Goal: Communication & Community: Connect with others

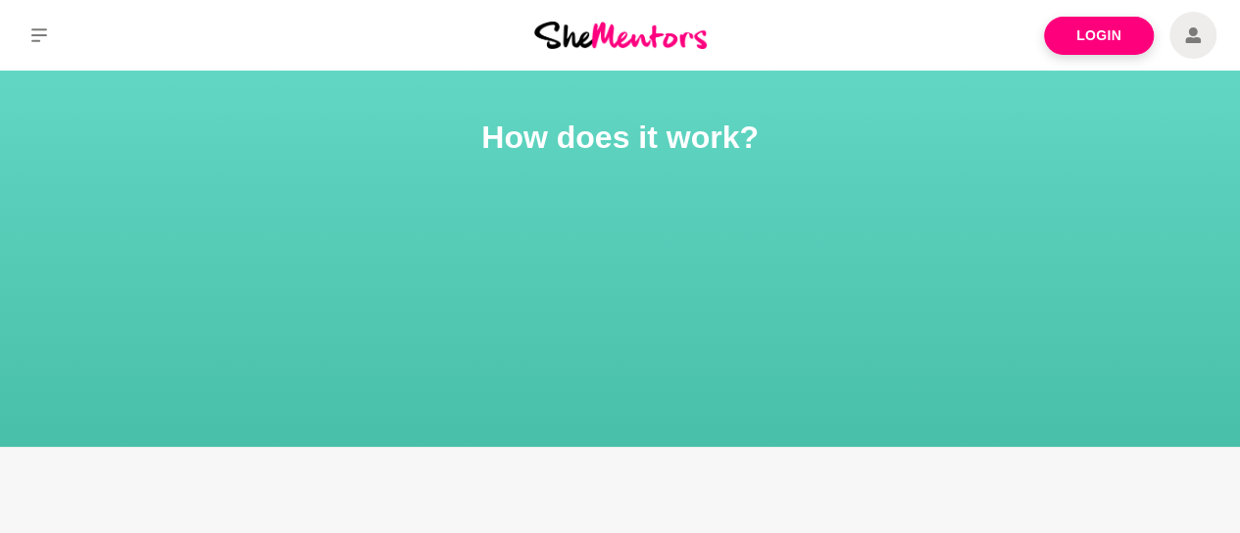
click at [1092, 34] on link "Login" at bounding box center [1099, 36] width 110 height 38
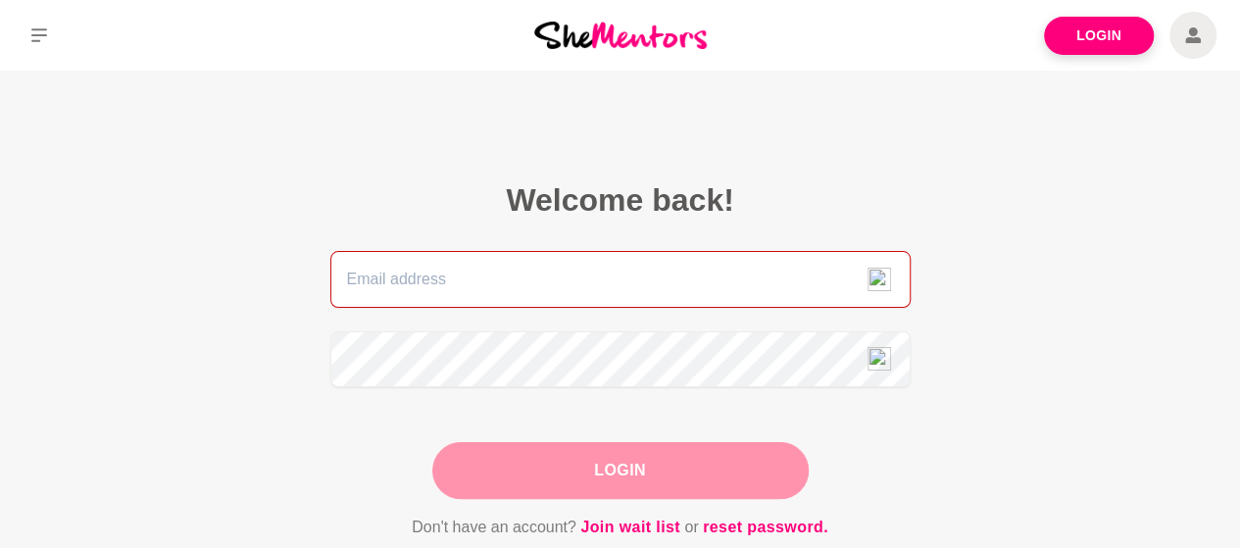
click at [504, 280] on input "email" at bounding box center [620, 279] width 580 height 57
type input "[PERSON_NAME][EMAIL_ADDRESS][DOMAIN_NAME]"
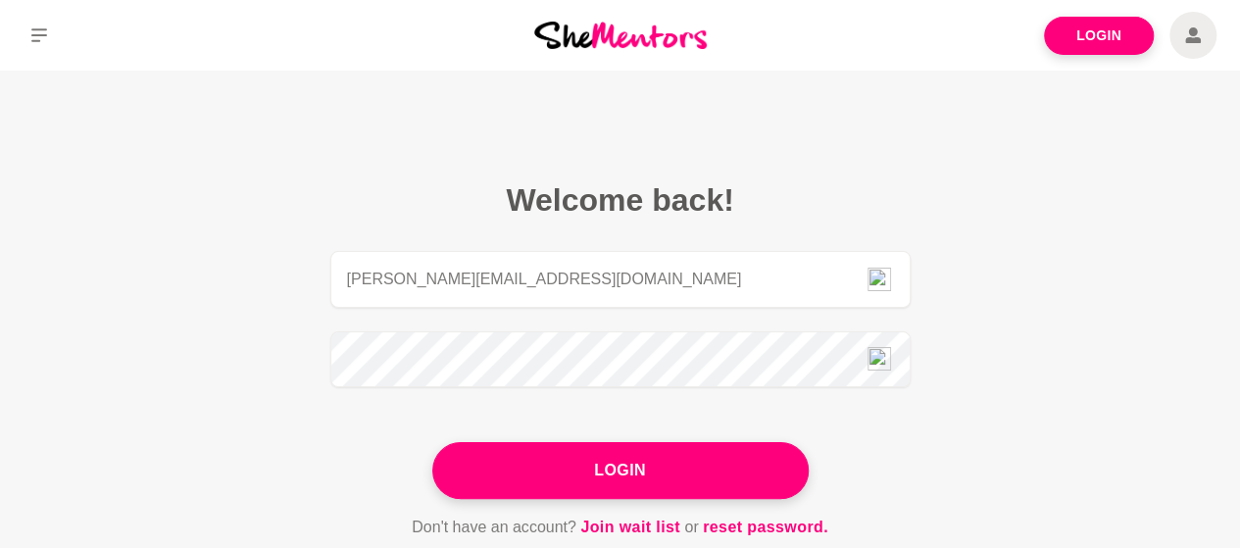
click at [546, 486] on button "Login" at bounding box center [620, 470] width 376 height 57
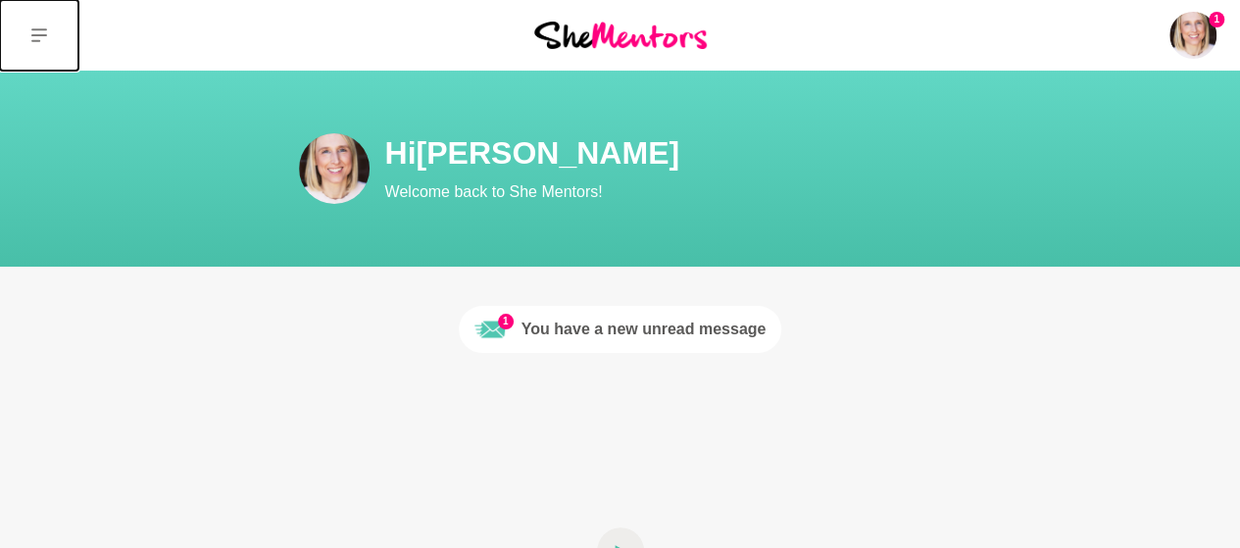
drag, startPoint x: 15, startPoint y: 34, endPoint x: 39, endPoint y: 34, distance: 24.5
click at [39, 34] on button at bounding box center [39, 35] width 78 height 71
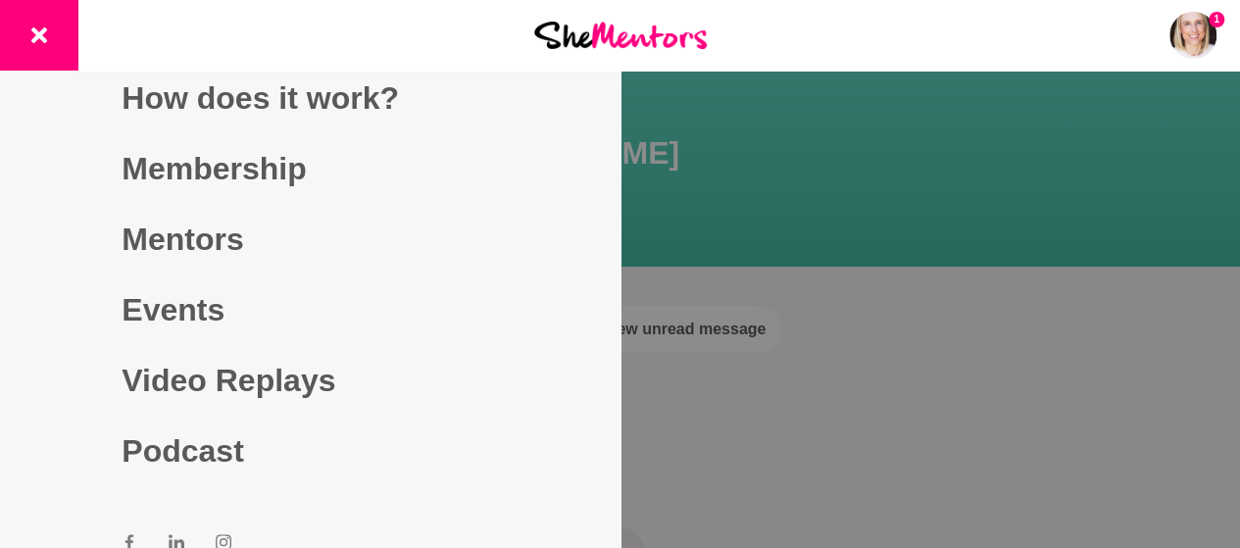
click at [163, 236] on link "Mentors" at bounding box center [310, 239] width 376 height 71
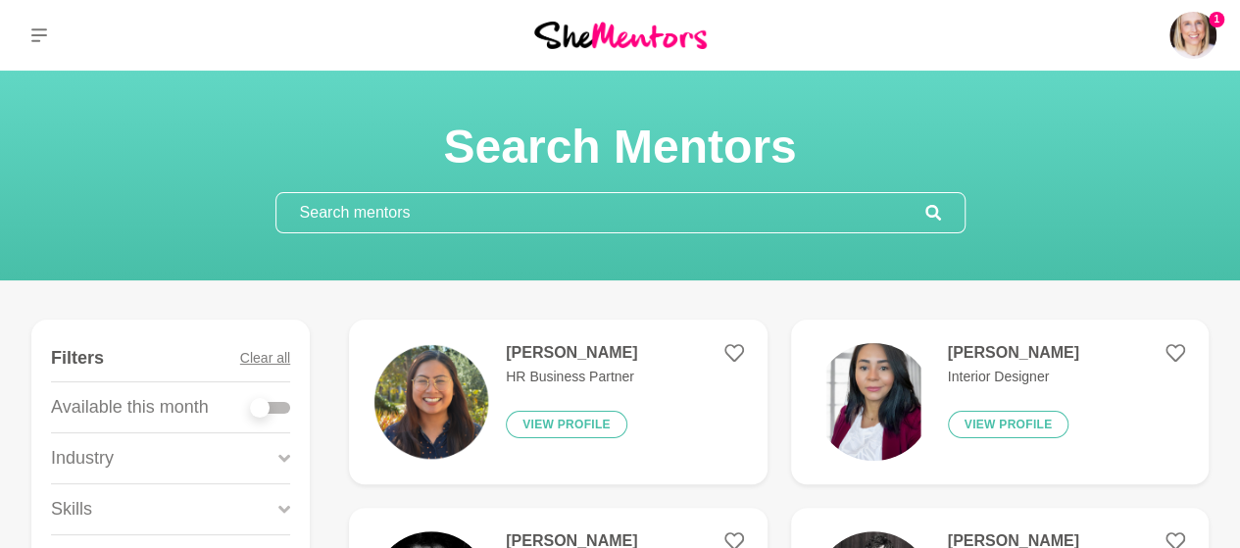
click at [419, 196] on input "text" at bounding box center [600, 212] width 649 height 39
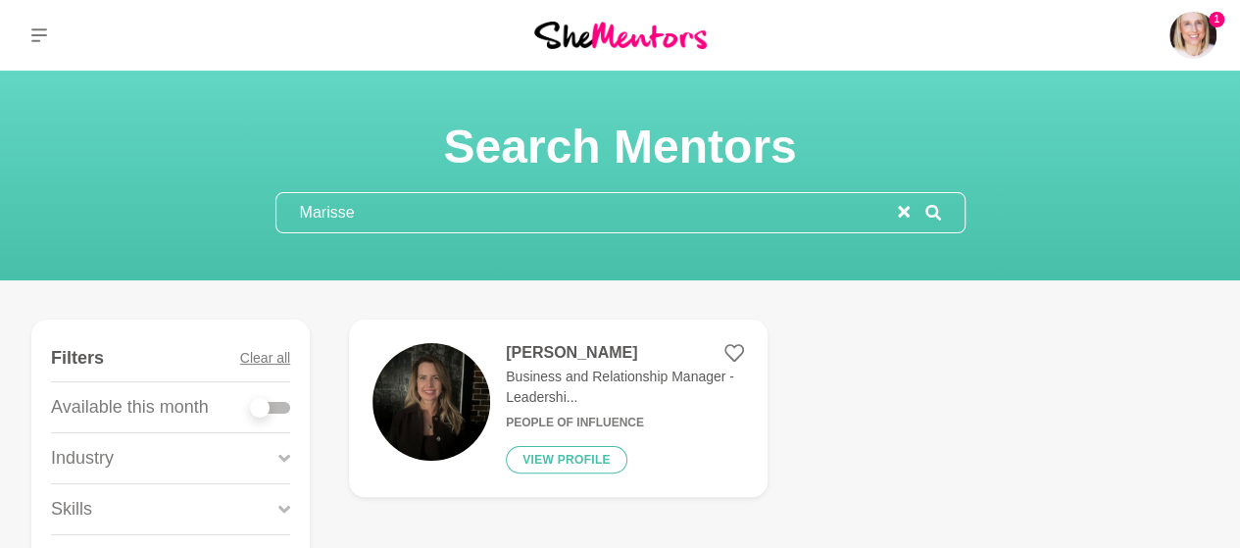
type input "Marisse"
click at [608, 376] on p "Business and Relationship Manager - Leadershi..." at bounding box center [624, 387] width 237 height 41
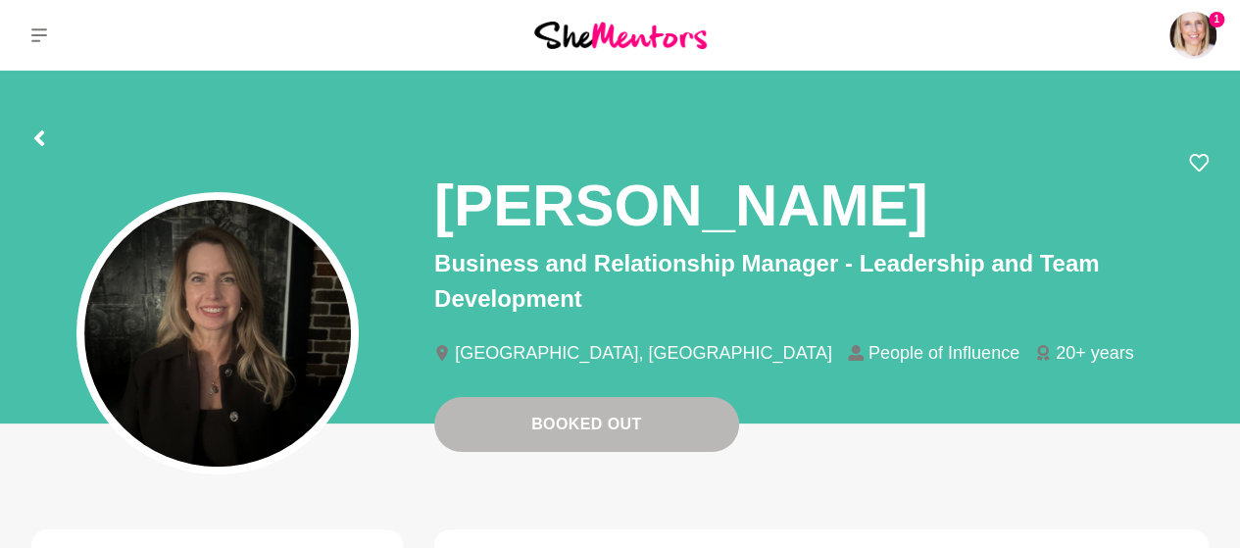
click at [1201, 38] on img at bounding box center [1192, 35] width 47 height 47
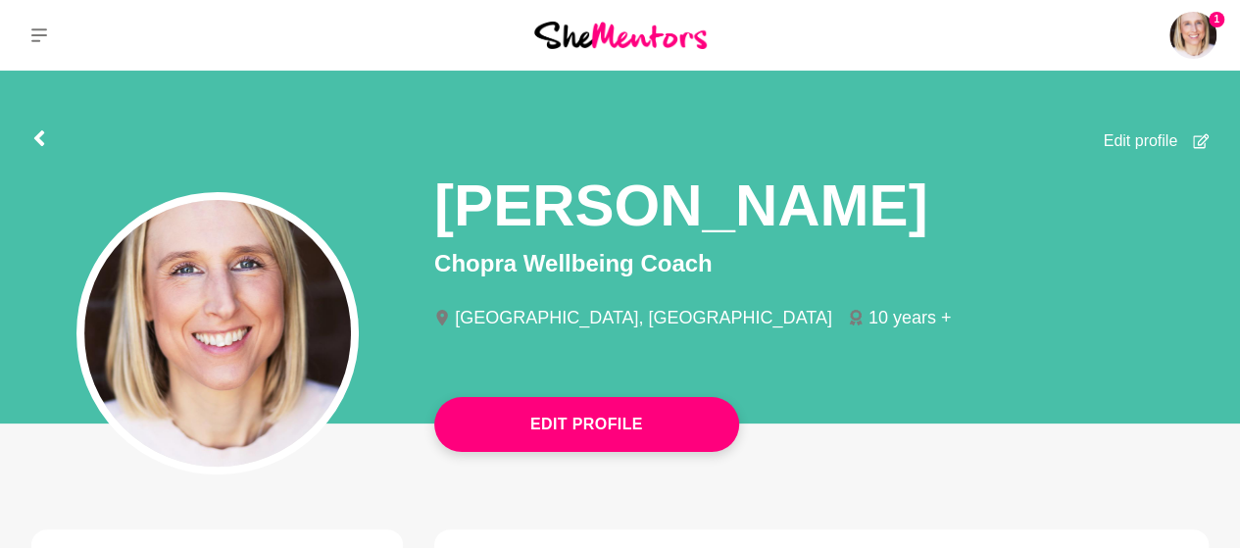
click at [0, 0] on p "Saved Items (1)" at bounding box center [0, 0] width 0 height 0
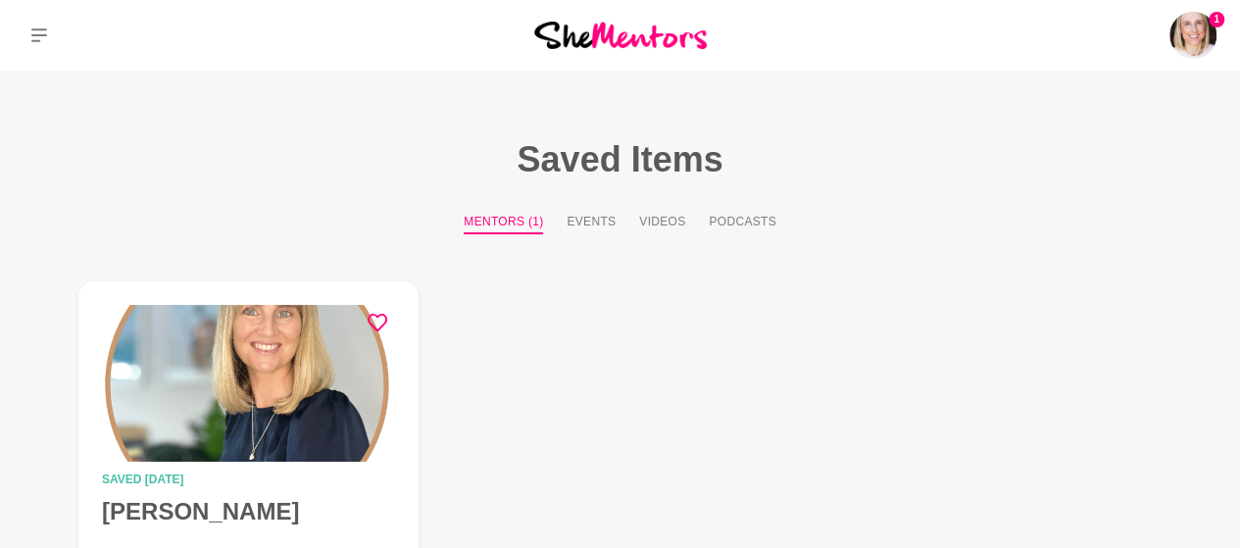
click at [0, 0] on p "Messages" at bounding box center [0, 0] width 0 height 0
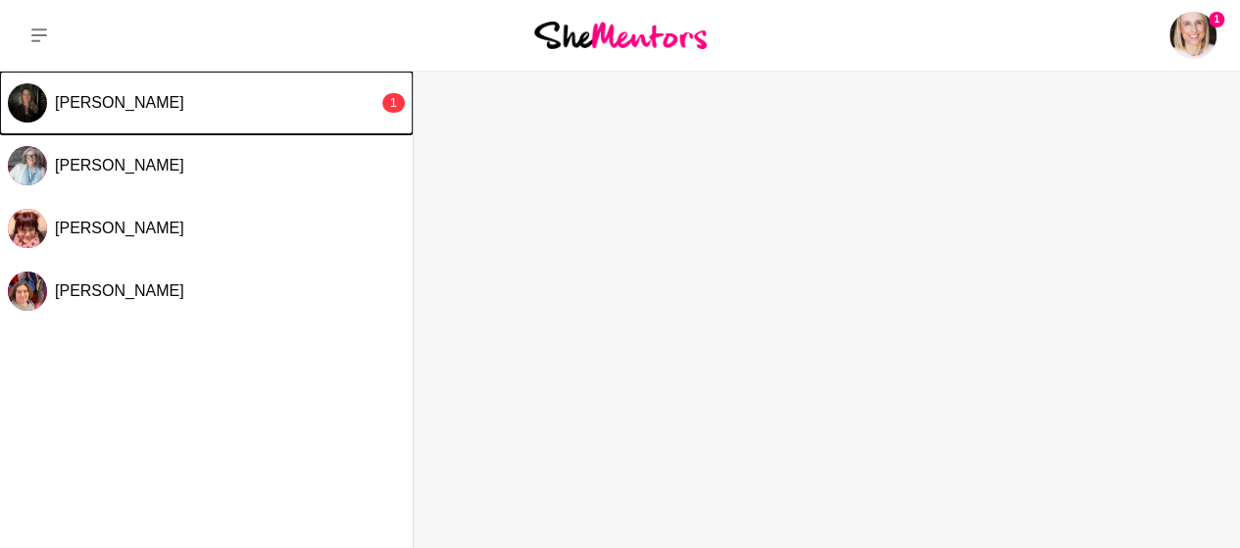
click at [267, 117] on button "[PERSON_NAME] 1" at bounding box center [206, 103] width 413 height 63
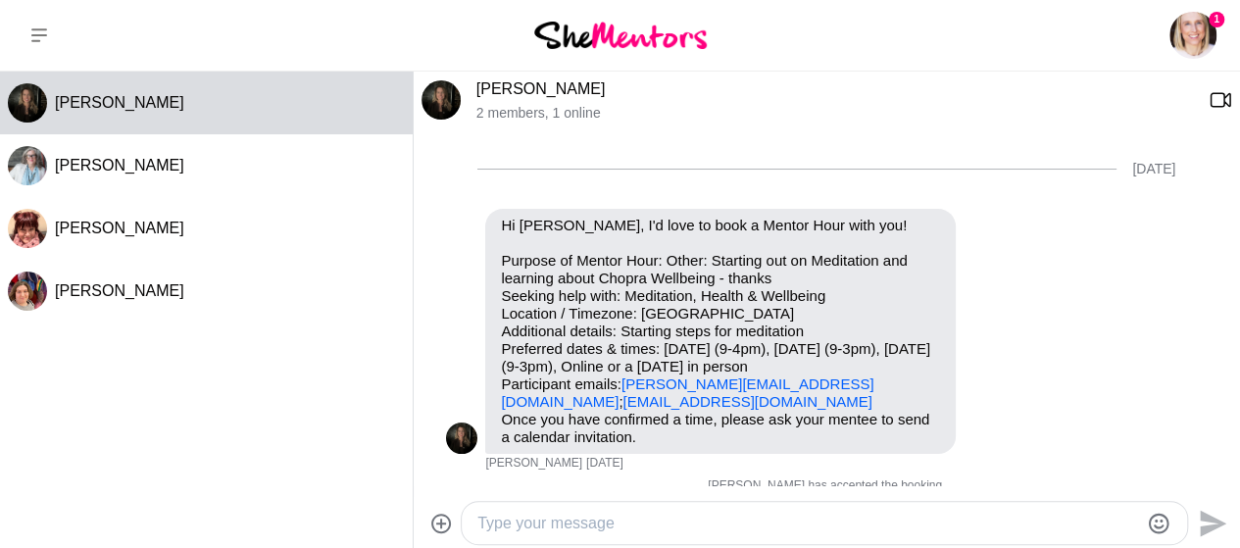
scroll to position [2015, 0]
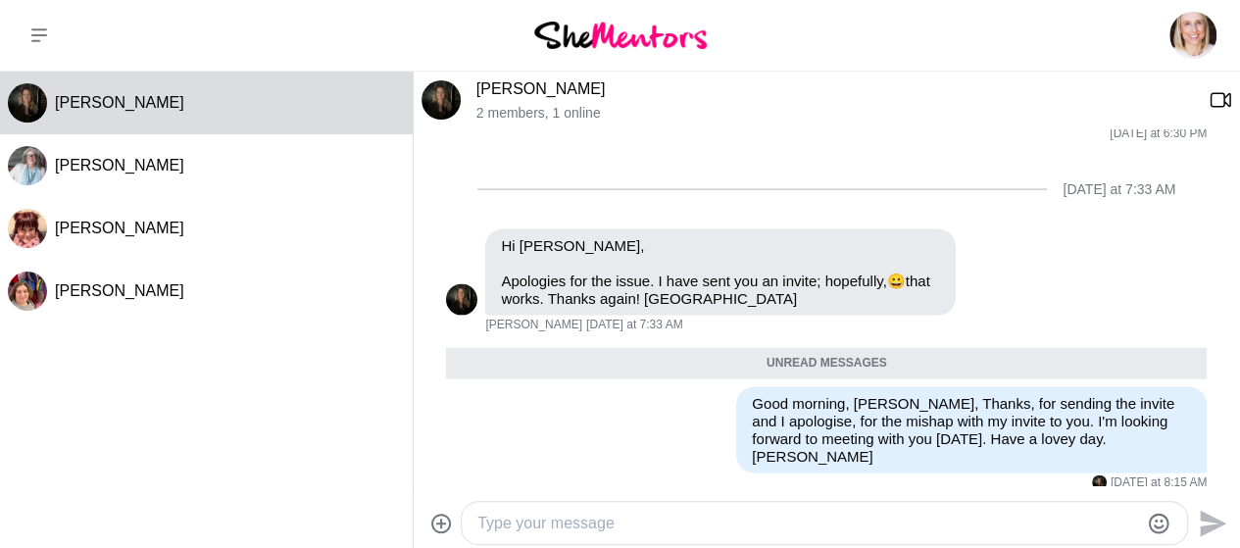
click at [917, 512] on textarea "Type your message" at bounding box center [807, 524] width 661 height 24
click at [980, 505] on icon "Open Reaction Selector" at bounding box center [976, 511] width 12 height 12
click at [606, 460] on div "Select Reaction: Heart" at bounding box center [599, 469] width 18 height 18
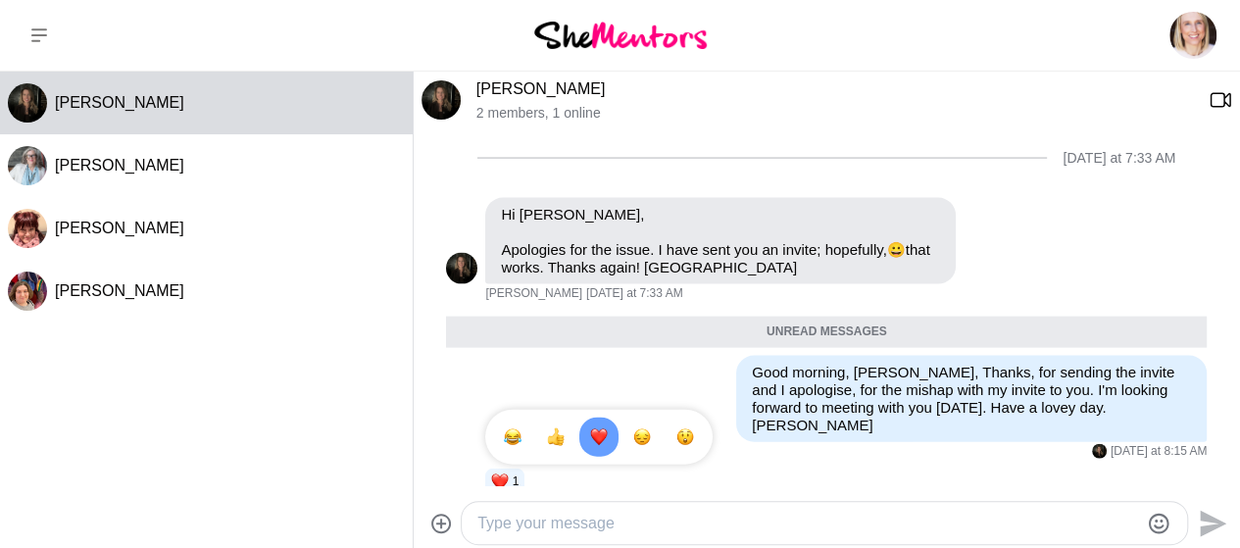
click at [853, 466] on div "1 1" at bounding box center [724, 481] width 478 height 31
click at [1195, 27] on img at bounding box center [1192, 35] width 47 height 47
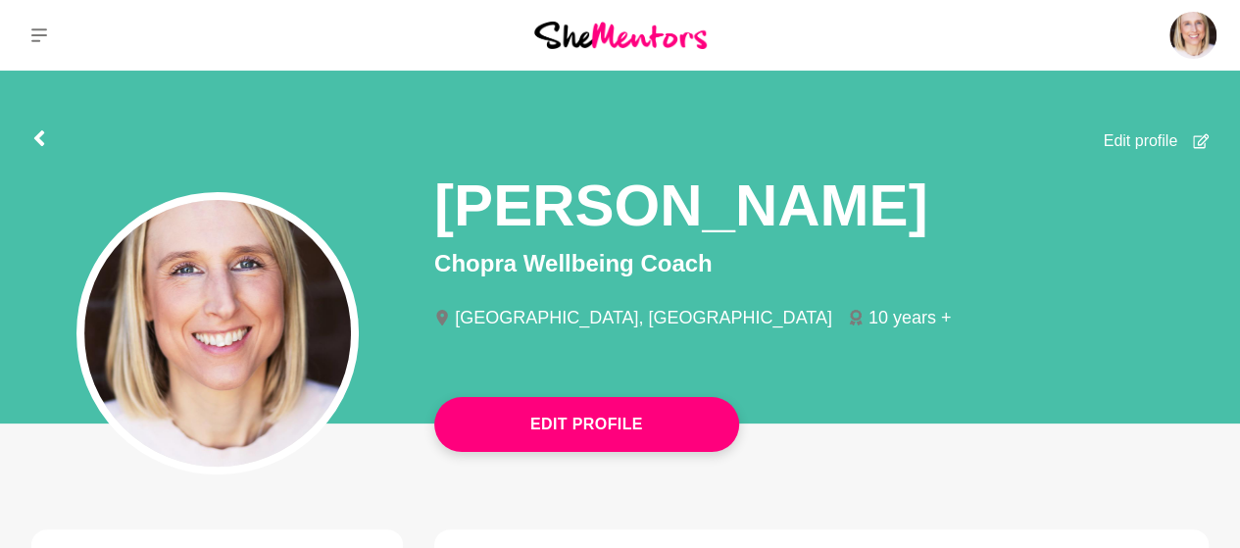
click at [0, 0] on p "Logout" at bounding box center [0, 0] width 0 height 0
